Goal: Task Accomplishment & Management: Complete application form

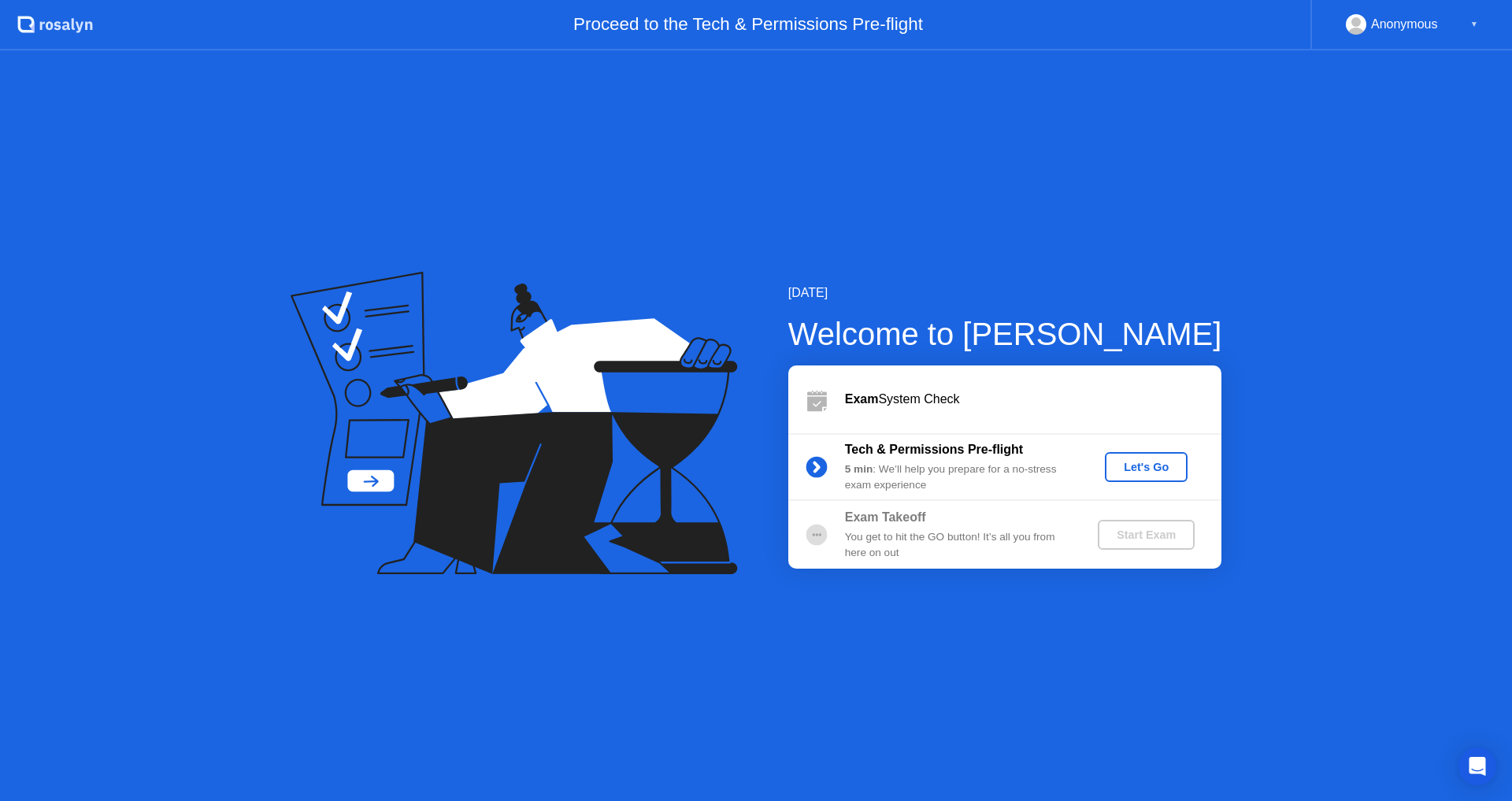
click at [1126, 468] on div "Let's Go" at bounding box center [1145, 467] width 70 height 13
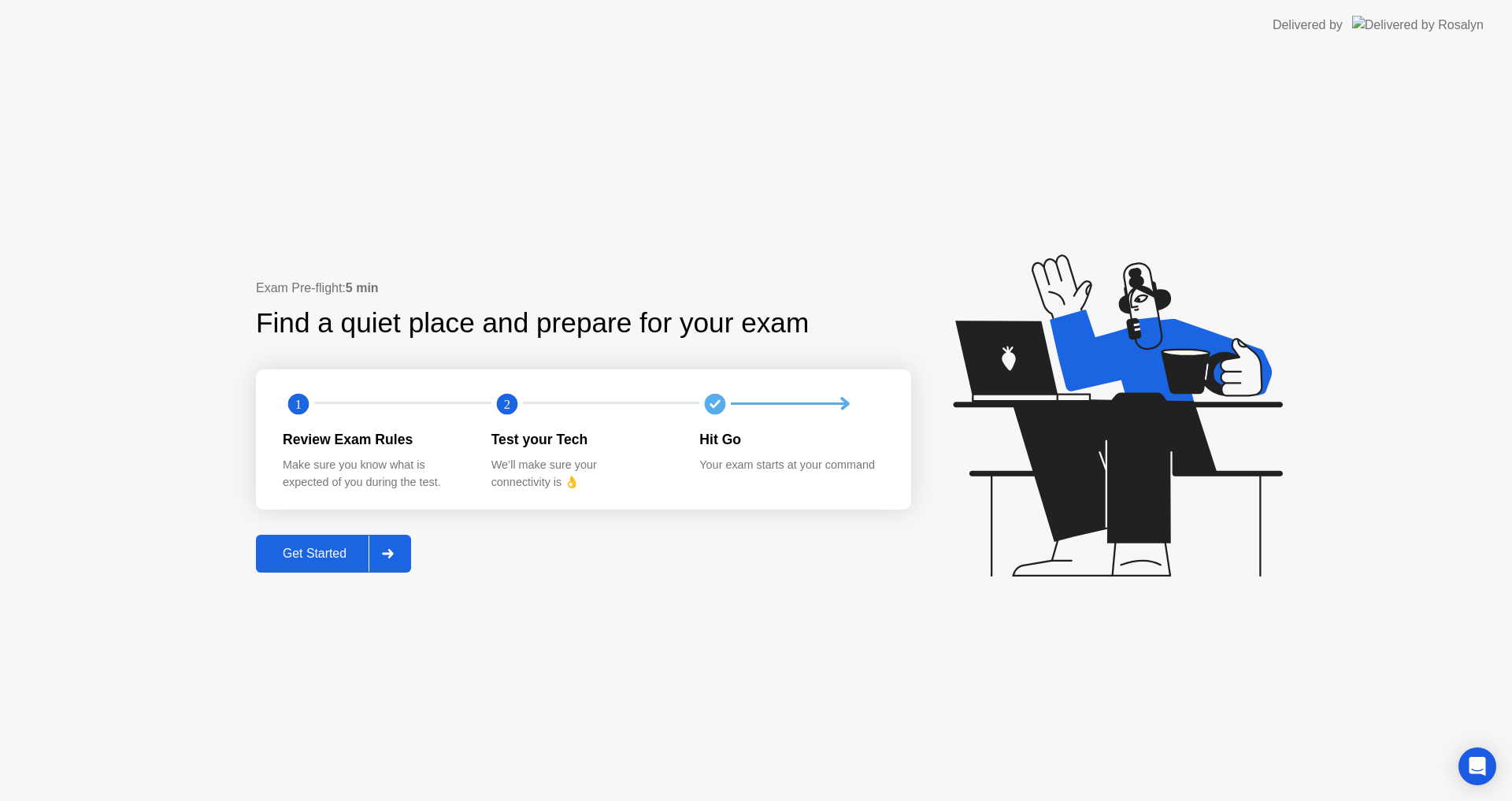
click at [334, 559] on div "Get Started" at bounding box center [315, 553] width 108 height 14
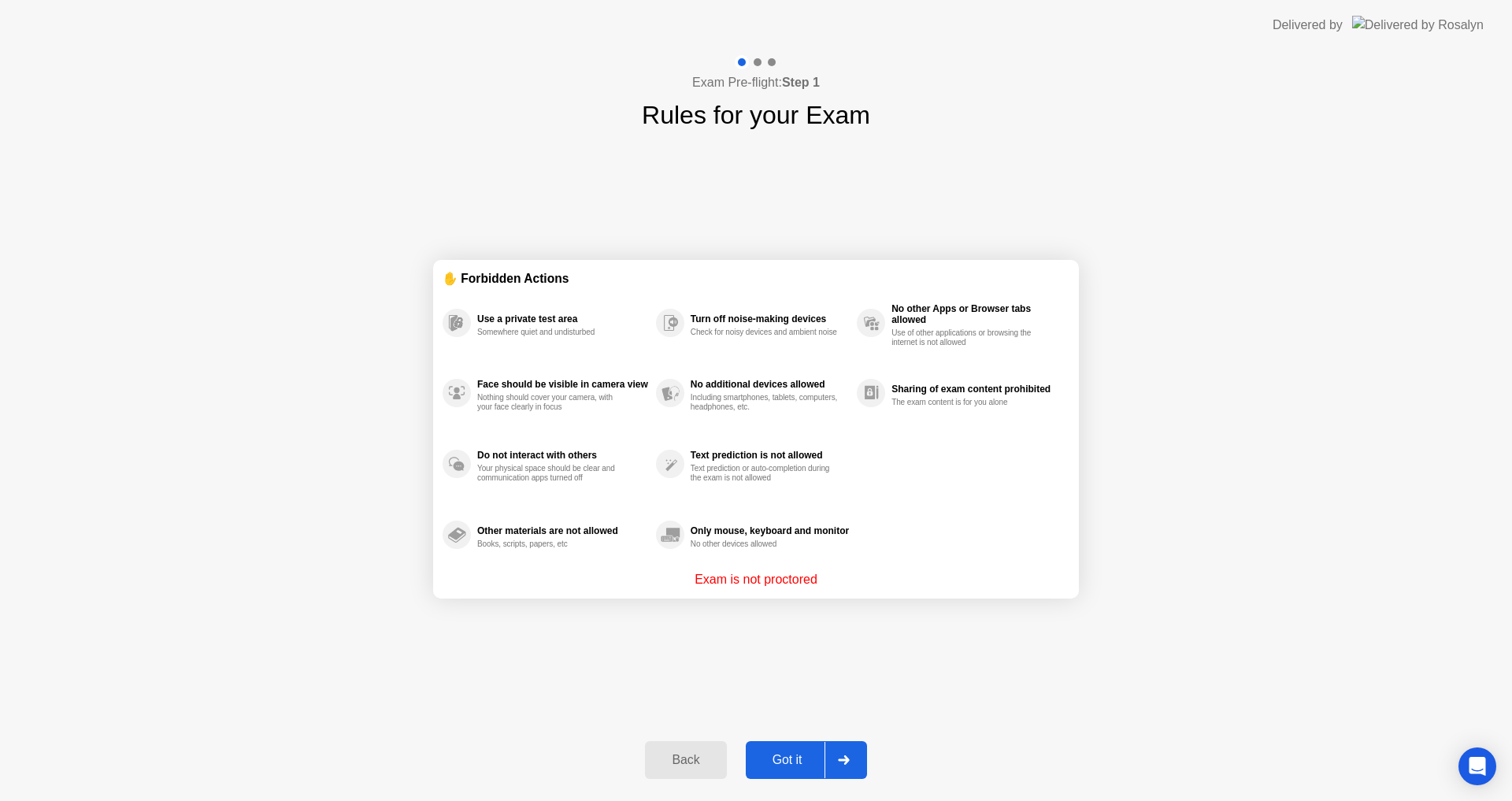
click at [788, 763] on div "Got it" at bounding box center [788, 760] width 74 height 14
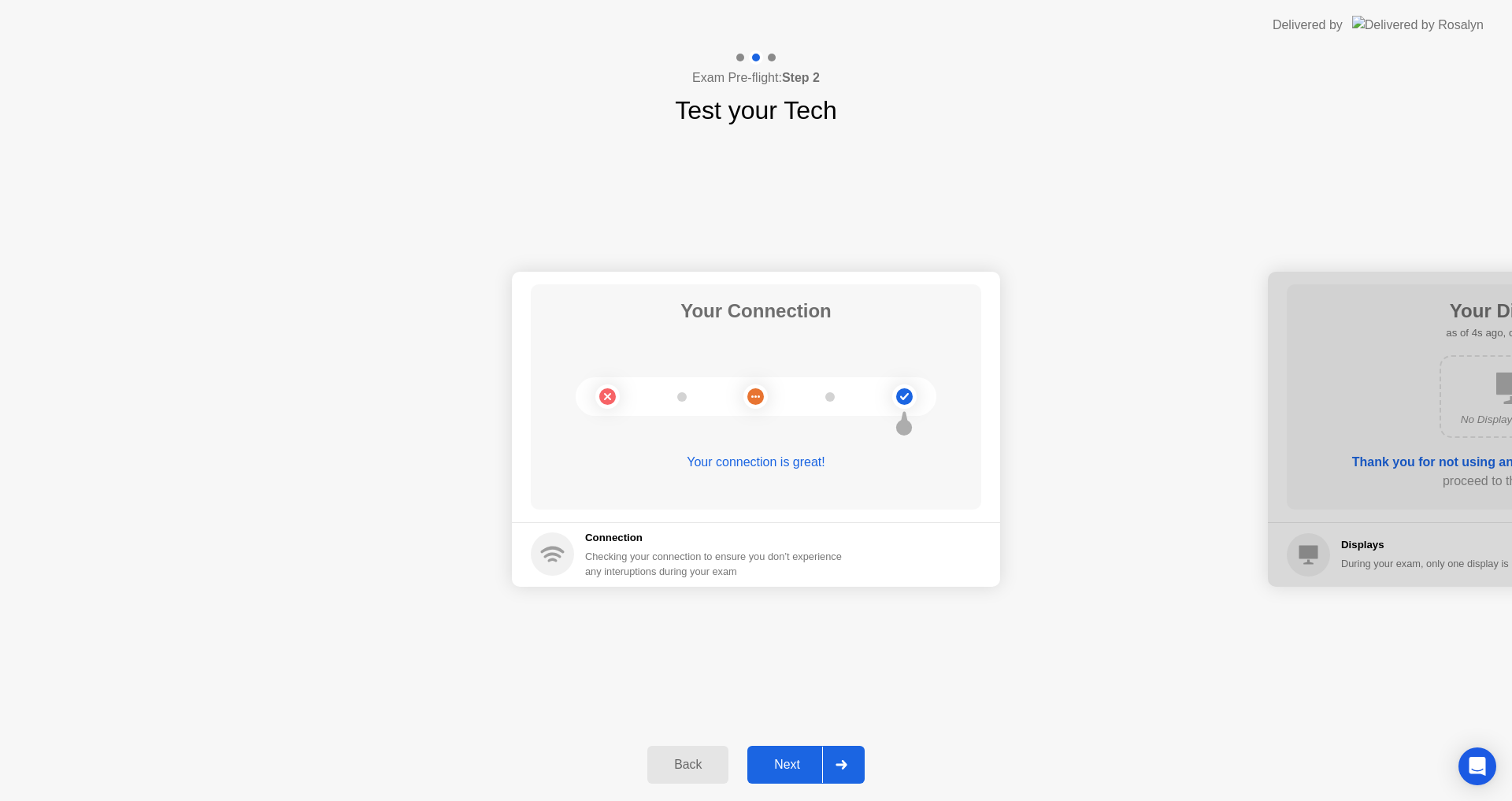
click at [783, 769] on div "Next" at bounding box center [787, 765] width 70 height 14
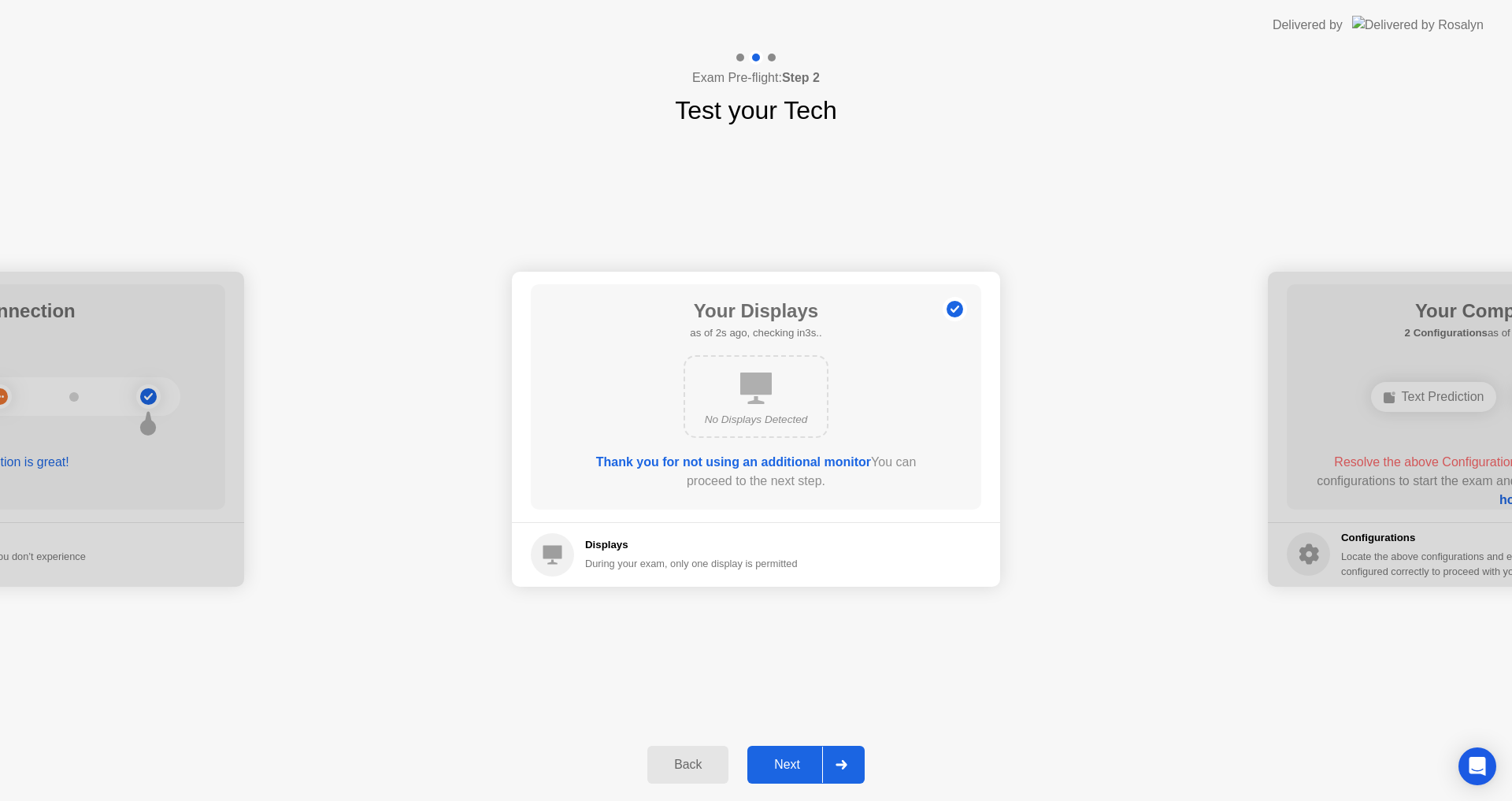
click at [801, 767] on div "Next" at bounding box center [787, 765] width 70 height 14
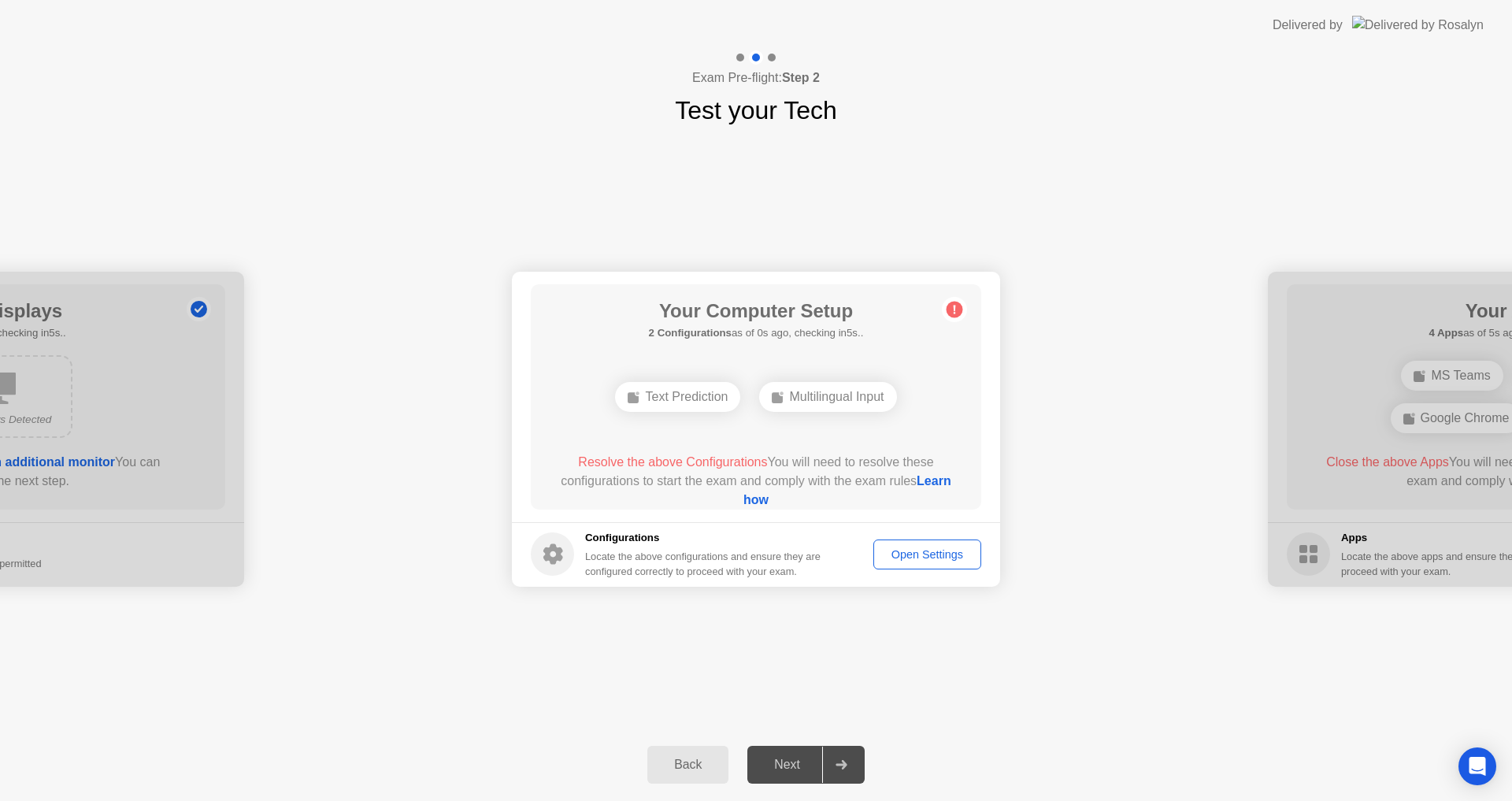
click at [912, 561] on div "Open Settings" at bounding box center [927, 555] width 97 height 13
click at [917, 558] on div "Open Settings" at bounding box center [927, 555] width 97 height 13
click at [924, 555] on div "Open Settings" at bounding box center [927, 555] width 97 height 13
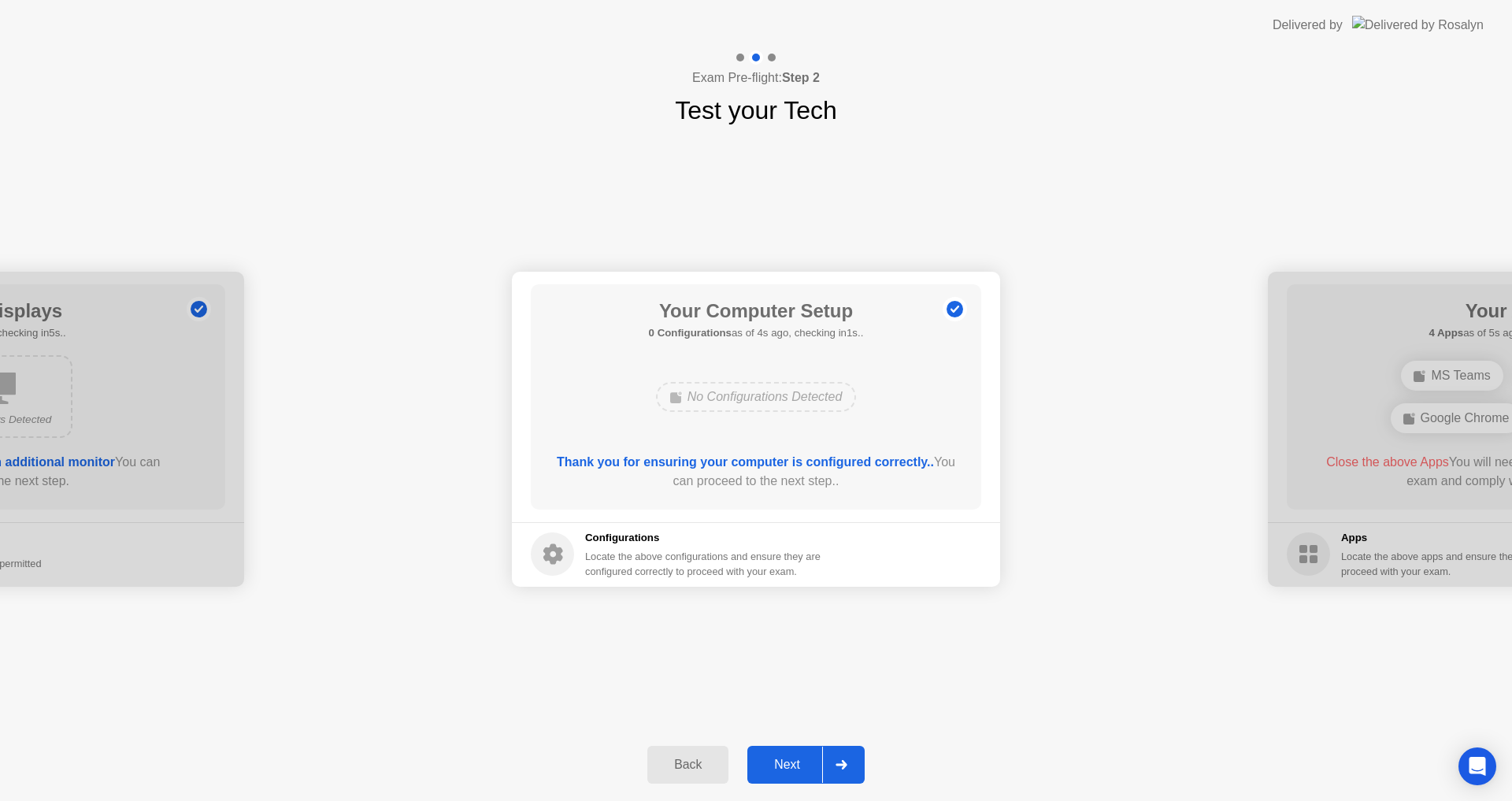
click at [787, 760] on div "Next" at bounding box center [787, 765] width 70 height 14
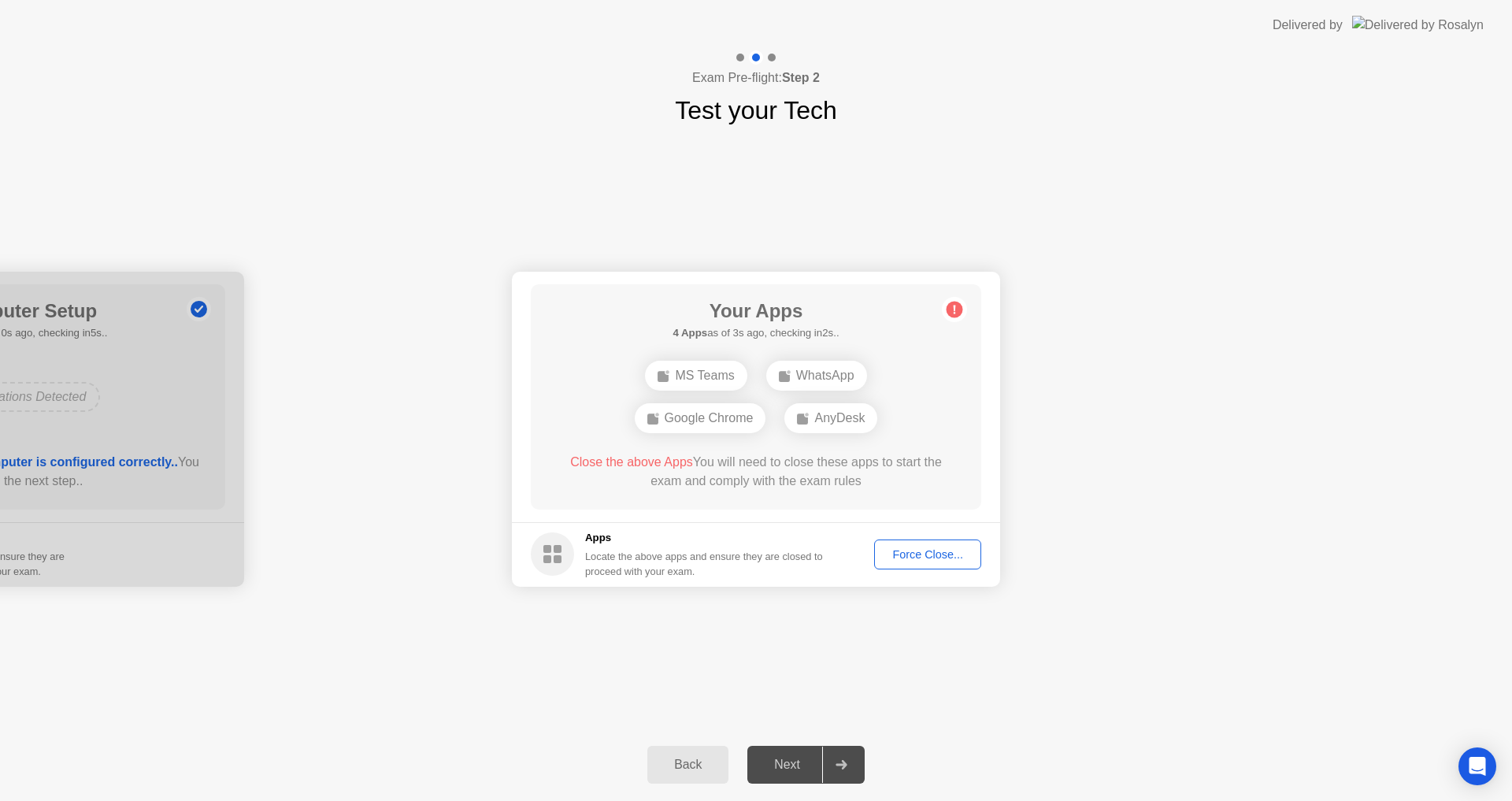
click at [951, 556] on div "Force Close..." at bounding box center [927, 555] width 96 height 13
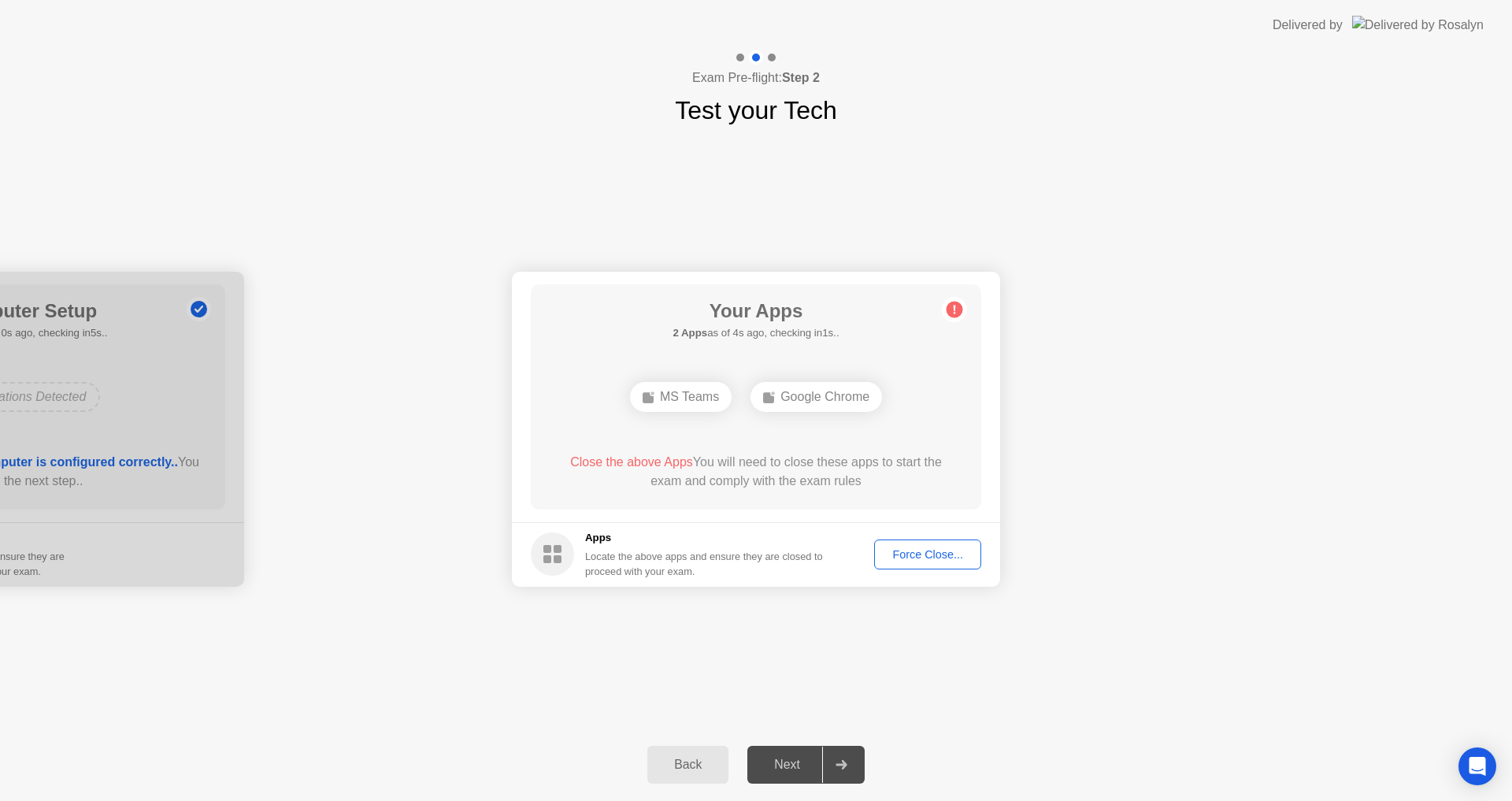
click at [929, 556] on div "Force Close..." at bounding box center [927, 555] width 96 height 13
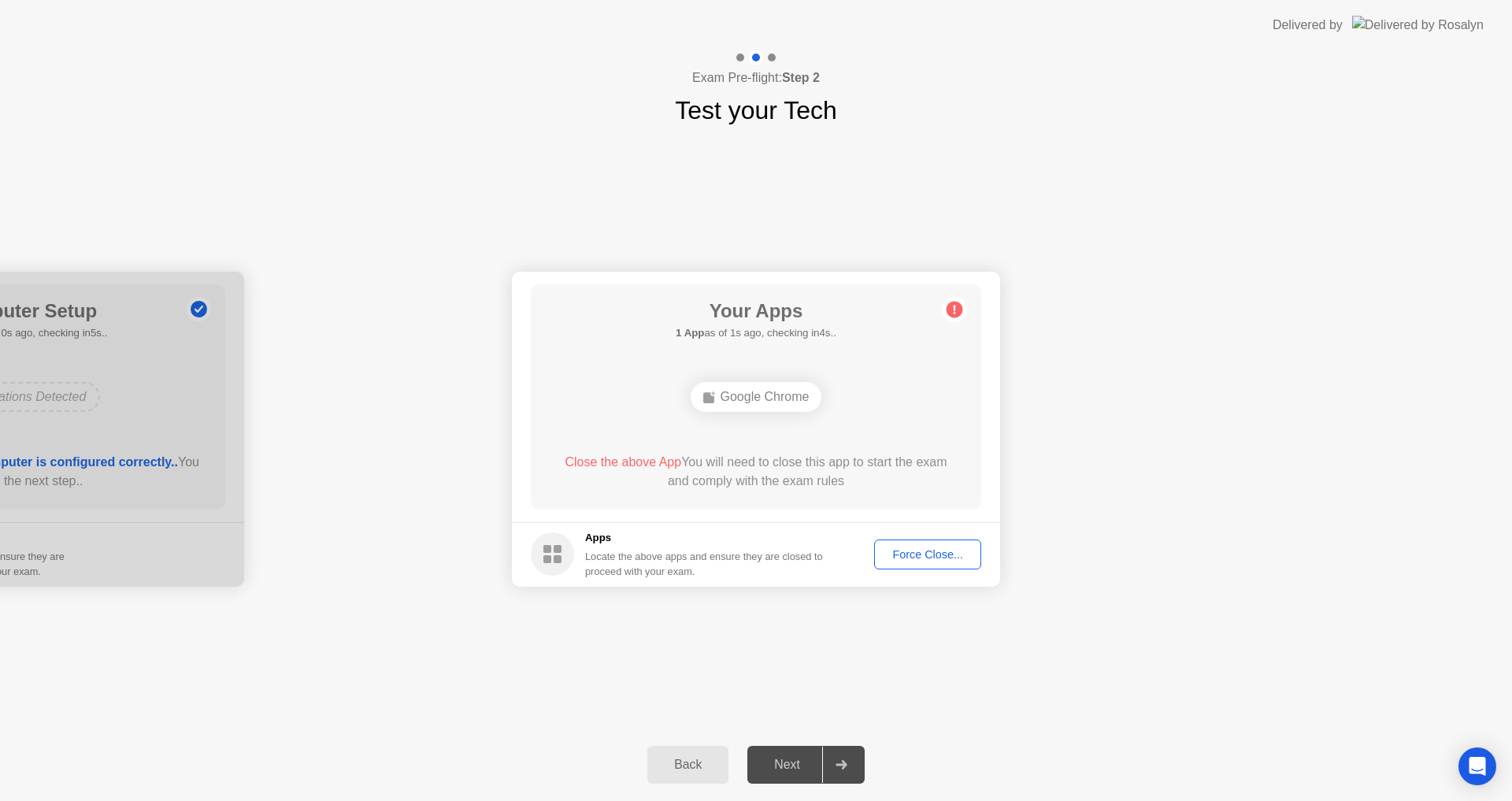
click at [932, 556] on div "Force Close..." at bounding box center [927, 555] width 96 height 13
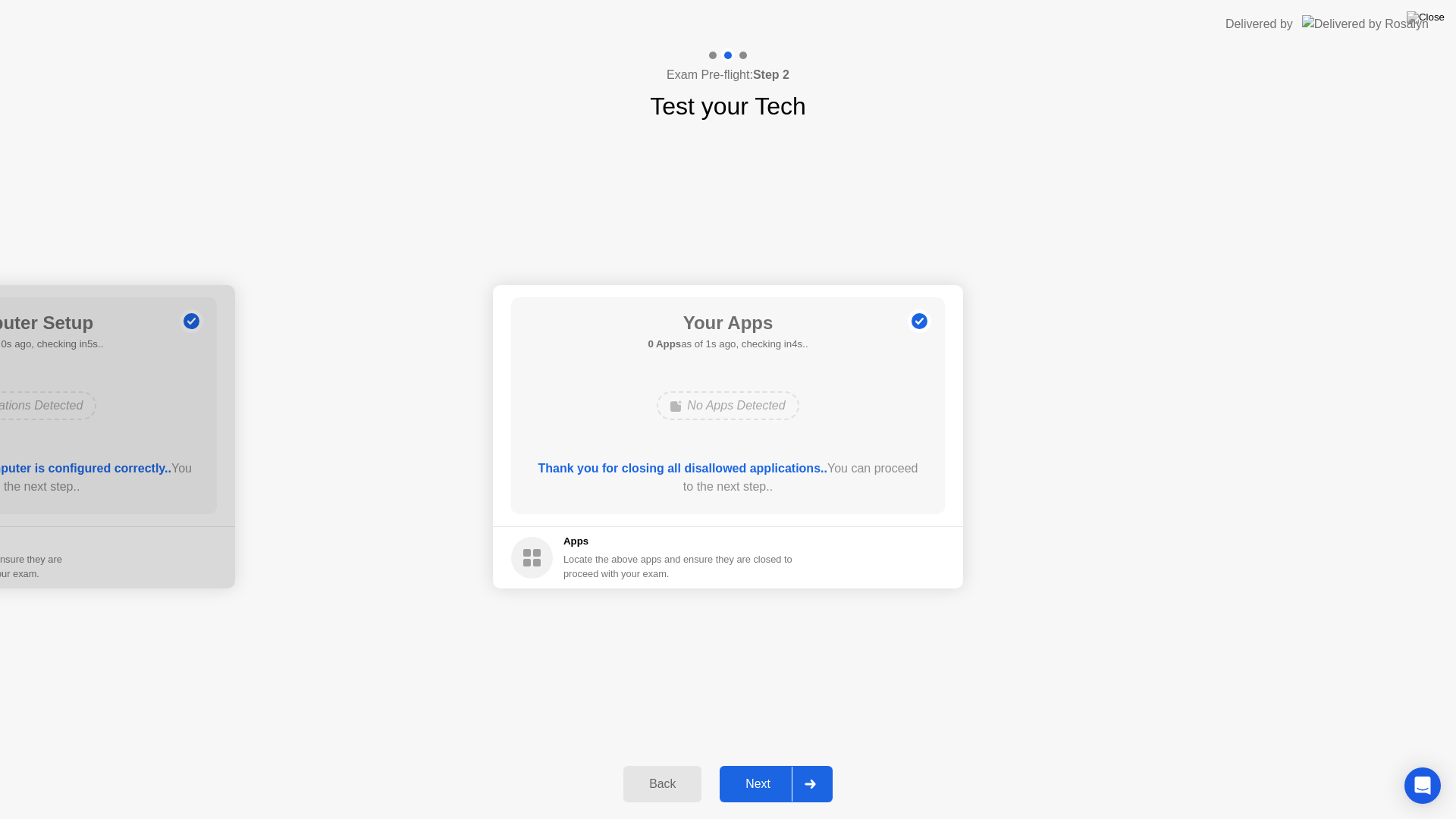
click at [769, 770] on div "Next" at bounding box center [758, 783] width 67 height 13
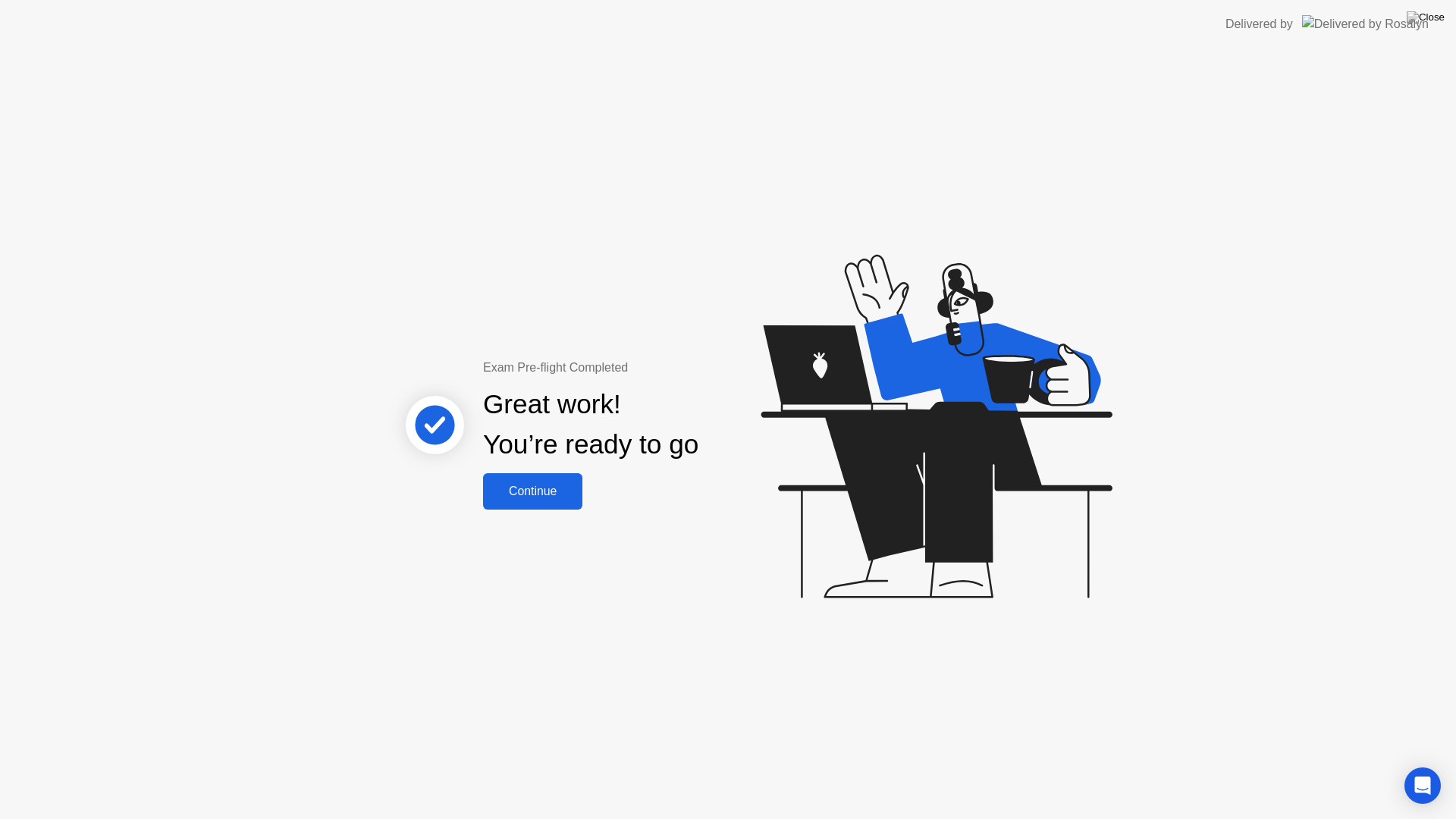
click at [559, 491] on div "Continue" at bounding box center [532, 491] width 90 height 13
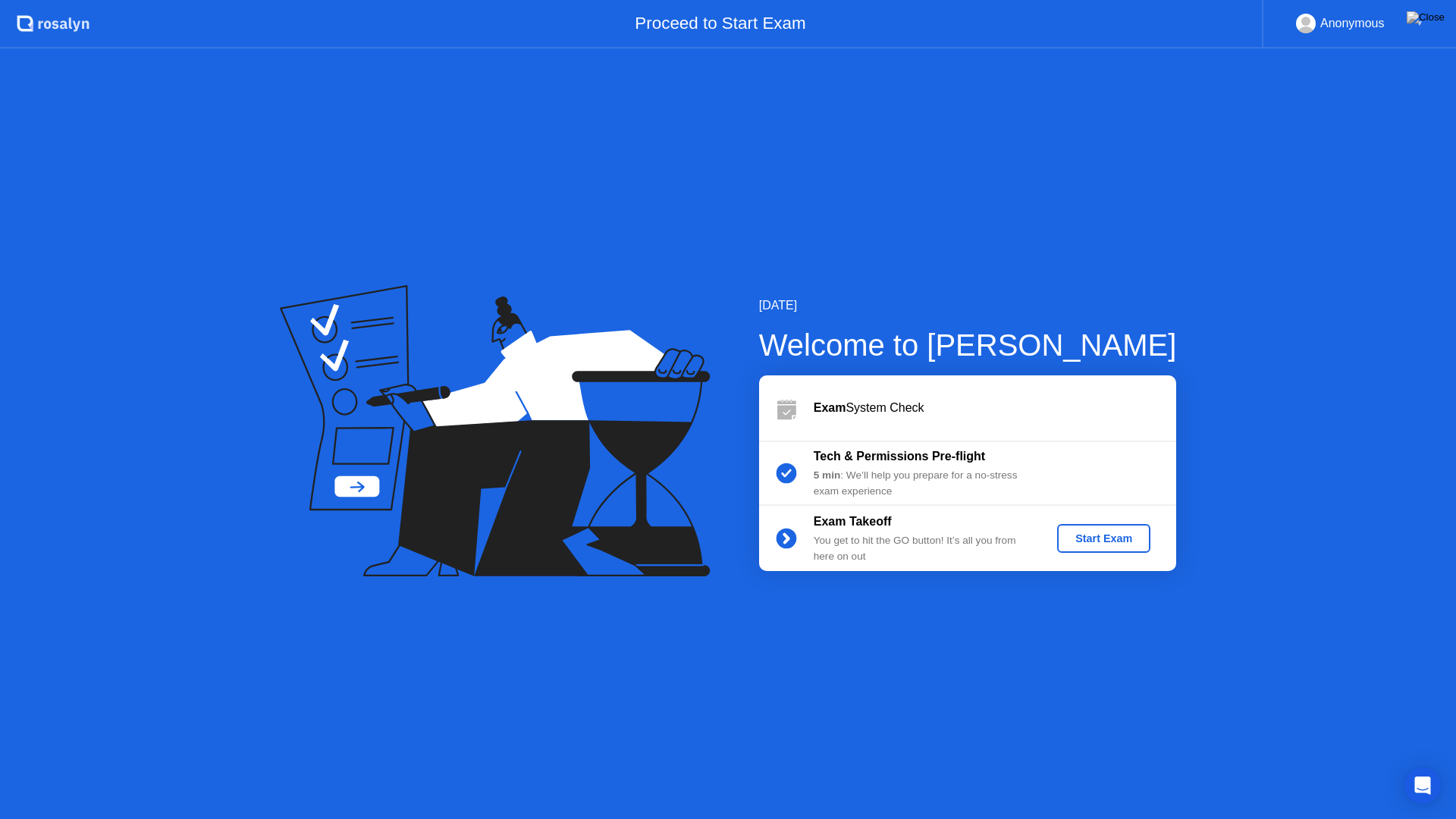
click at [1081, 538] on div "Start Exam" at bounding box center [1104, 538] width 81 height 13
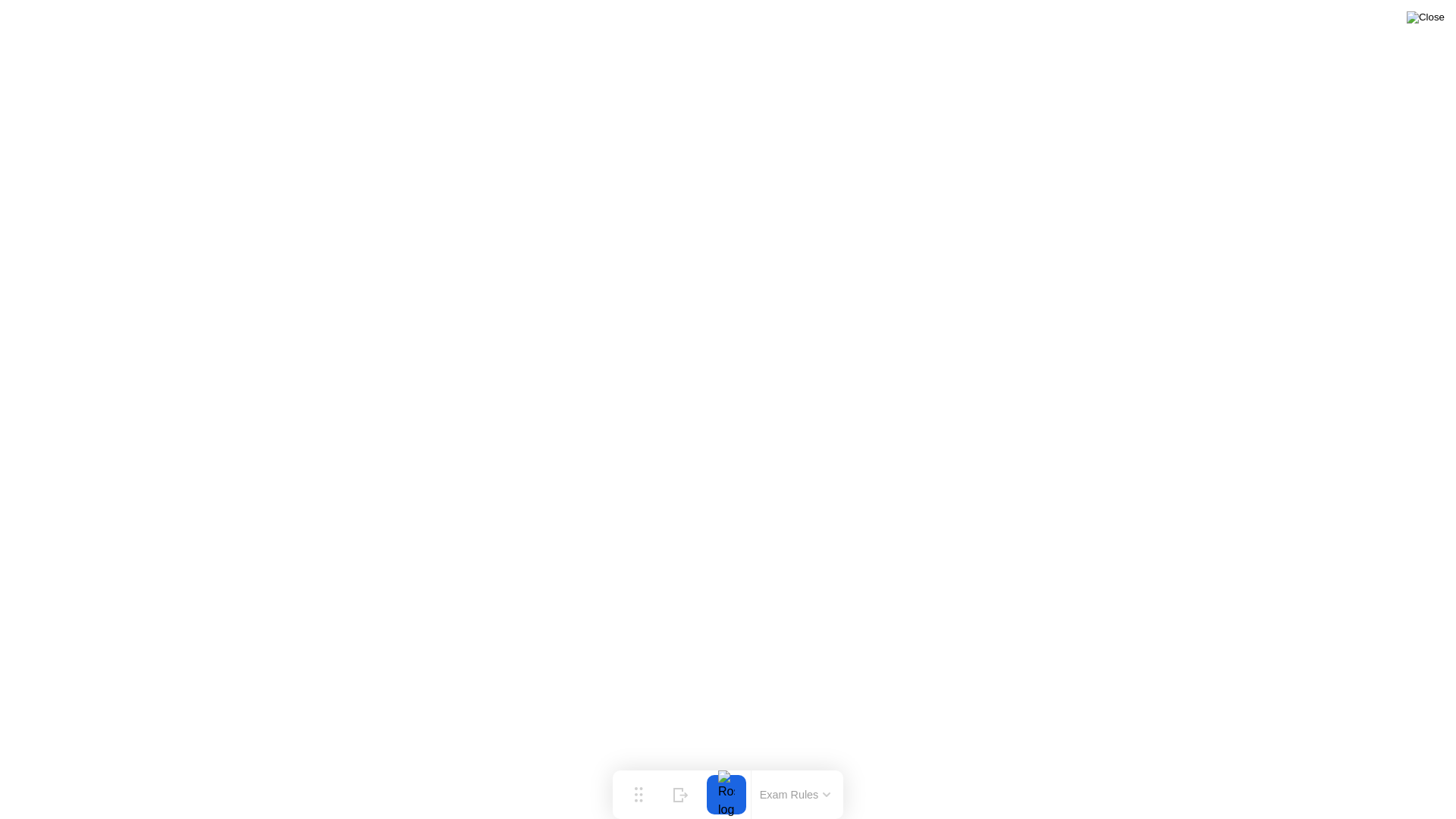
click at [1430, 14] on img at bounding box center [1426, 18] width 38 height 13
click at [1305, 770] on div "End Proctoring Session" at bounding box center [1331, 776] width 167 height 13
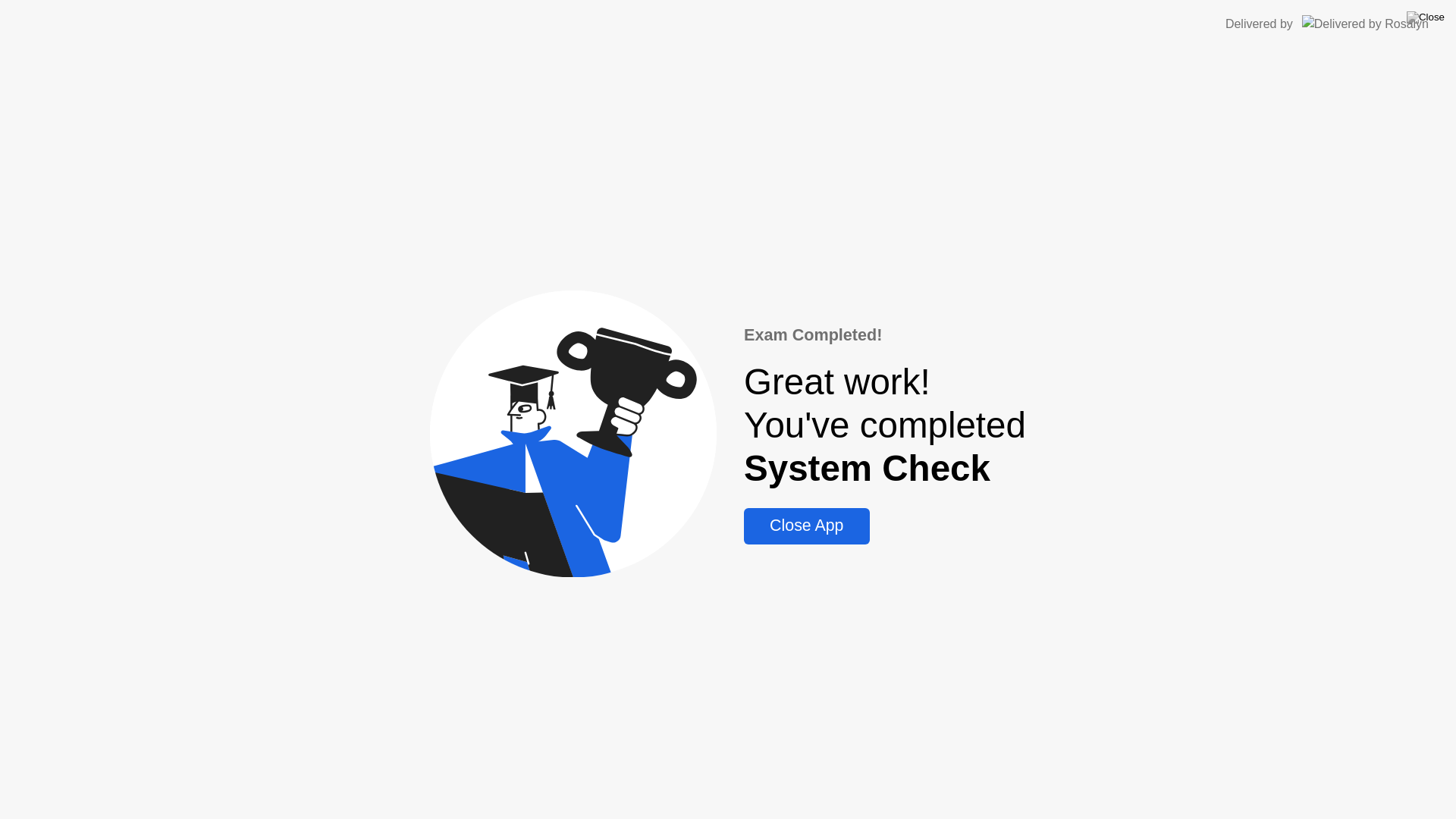
click at [831, 528] on div "Close App" at bounding box center [807, 525] width 116 height 19
